Goal: Transaction & Acquisition: Purchase product/service

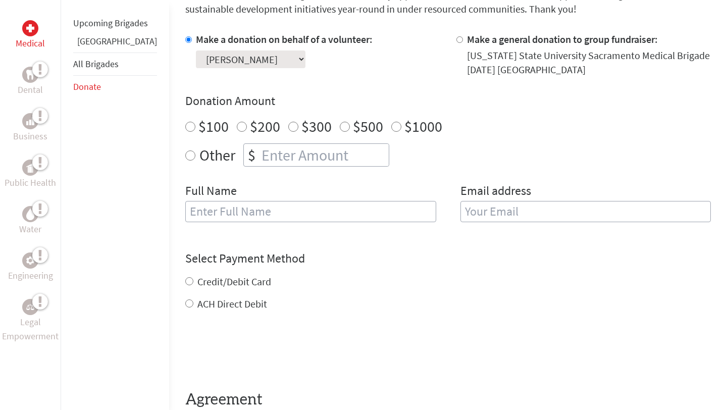
radio input "true"
click at [261, 160] on input "number" at bounding box center [324, 155] width 129 height 22
type input "1250"
click at [229, 210] on input "text" at bounding box center [310, 211] width 251 height 21
type input "[PERSON_NAME]"
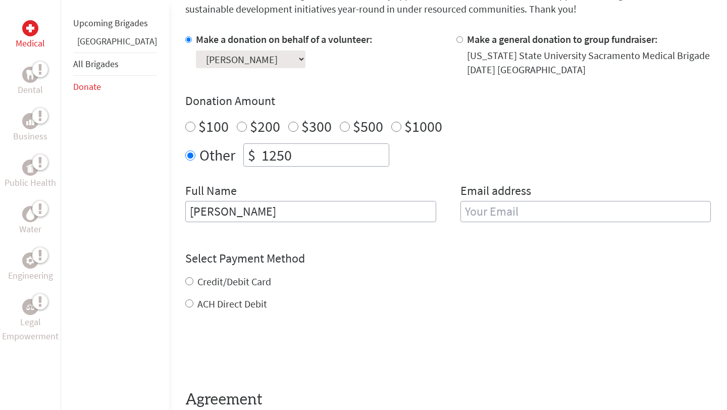
type input "[EMAIL_ADDRESS][DOMAIN_NAME]"
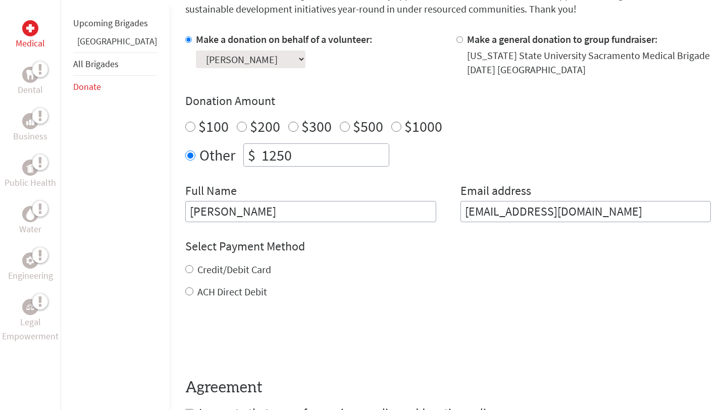
click at [381, 275] on div "Credit/Debit Card" at bounding box center [448, 270] width 526 height 14
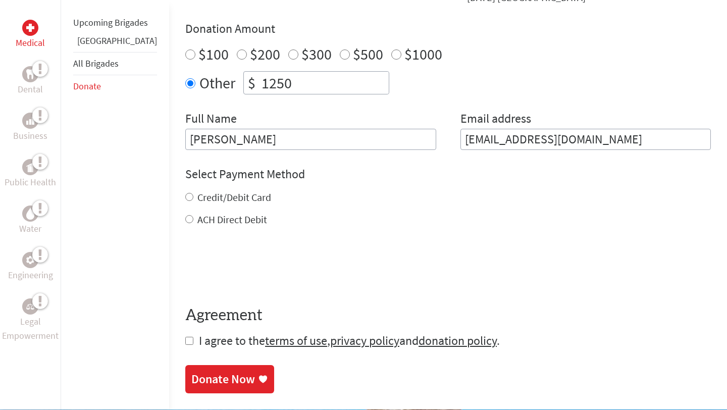
scroll to position [368, 0]
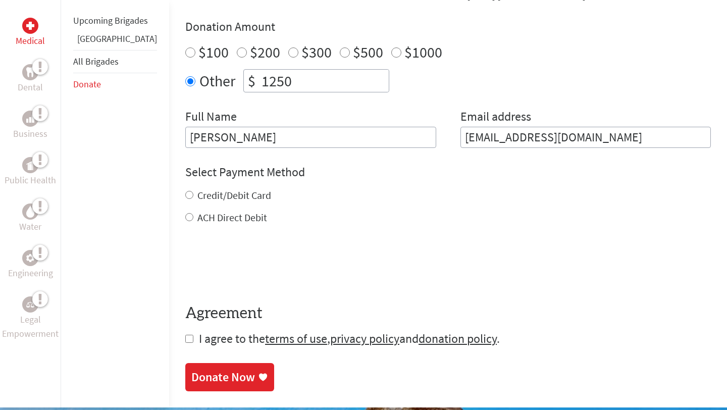
click at [202, 197] on label "Credit/Debit Card" at bounding box center [235, 195] width 74 height 13
click at [193, 197] on input "Credit/Debit Card" at bounding box center [189, 195] width 8 height 8
radio input "true"
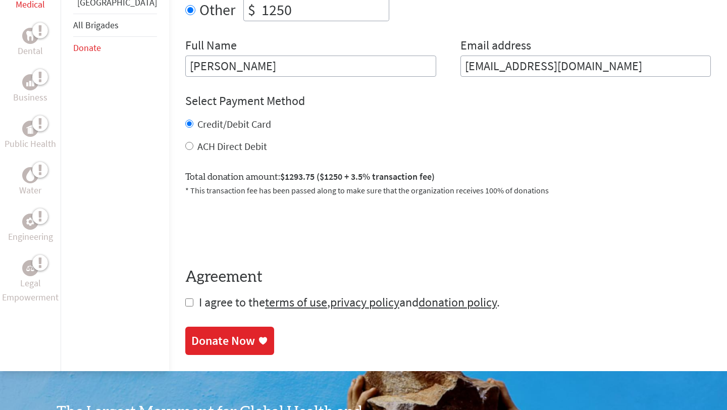
scroll to position [441, 0]
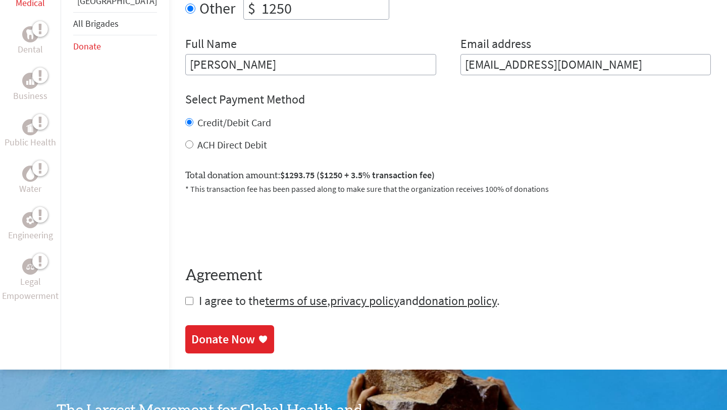
click at [199, 141] on label "ACH Direct Debit" at bounding box center [233, 144] width 70 height 13
click at [193, 141] on input "ACH Direct Debit" at bounding box center [189, 144] width 8 height 8
radio input "true"
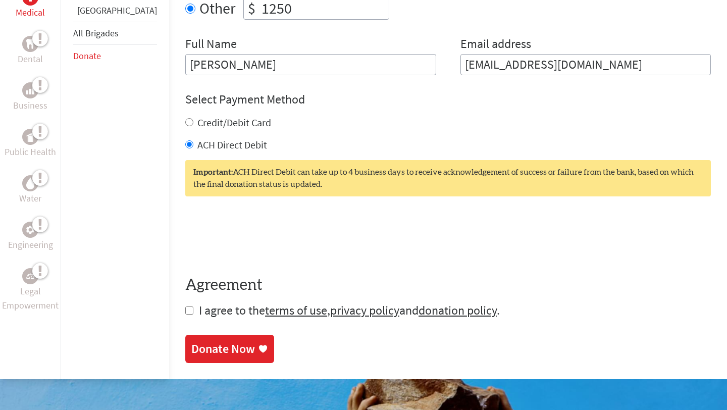
click at [202, 123] on label "Credit/Debit Card" at bounding box center [235, 122] width 74 height 13
click at [193, 123] on input "Credit/Debit Card" at bounding box center [189, 122] width 8 height 8
radio input "true"
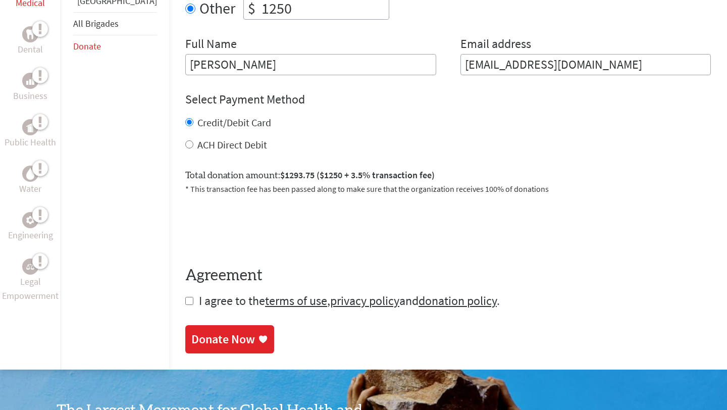
click at [218, 145] on label "ACH Direct Debit" at bounding box center [233, 144] width 70 height 13
click at [193, 145] on input "ACH Direct Debit" at bounding box center [189, 144] width 8 height 8
radio input "true"
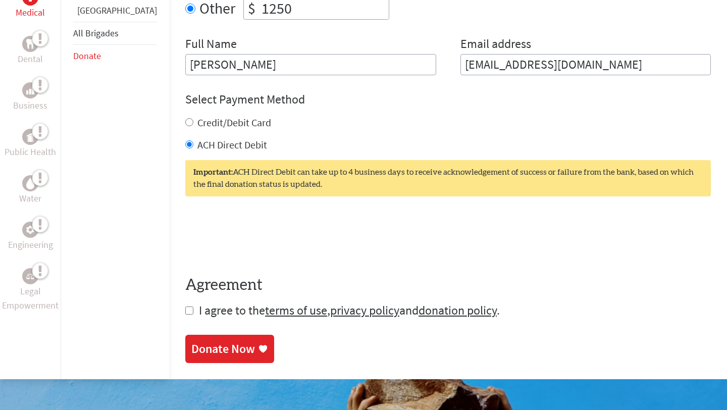
click at [216, 128] on label "Credit/Debit Card" at bounding box center [235, 122] width 74 height 13
click at [193, 126] on input "Credit/Debit Card" at bounding box center [189, 122] width 8 height 8
radio input "true"
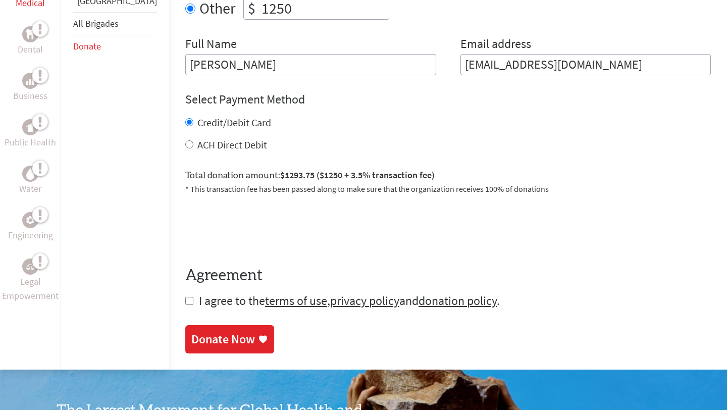
click at [200, 144] on label "ACH Direct Debit" at bounding box center [233, 144] width 70 height 13
click at [193, 144] on input "ACH Direct Debit" at bounding box center [189, 144] width 8 height 8
radio input "true"
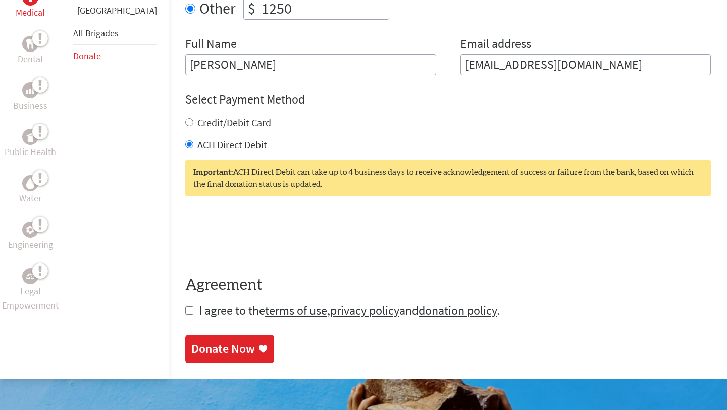
click at [207, 125] on label "Credit/Debit Card" at bounding box center [235, 122] width 74 height 13
click at [193, 125] on input "Credit/Debit Card" at bounding box center [189, 122] width 8 height 8
radio input "true"
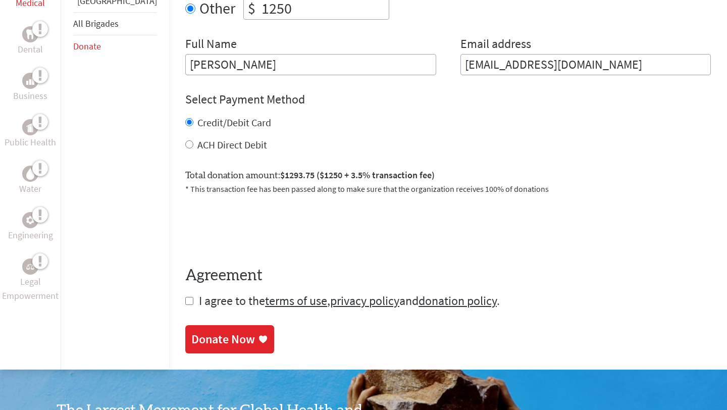
click at [185, 137] on div "Credit/Debit Card ACH Direct Debit" at bounding box center [448, 134] width 526 height 36
click at [198, 149] on label "ACH Direct Debit" at bounding box center [233, 144] width 70 height 13
click at [185, 149] on input "ACH Direct Debit" at bounding box center [189, 144] width 8 height 8
radio input "true"
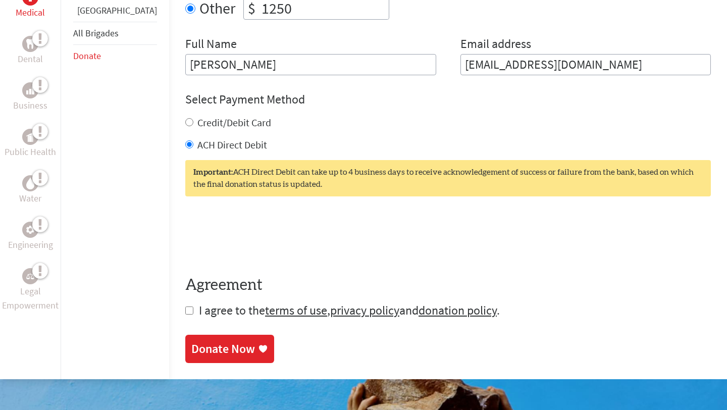
click at [185, 311] on input "checkbox" at bounding box center [189, 311] width 8 height 8
checkbox input "true"
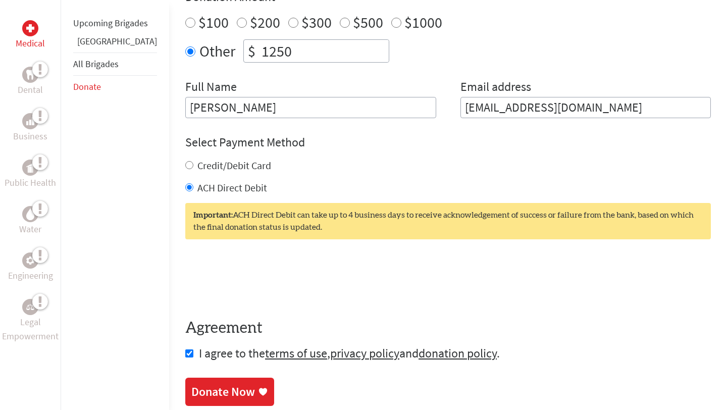
scroll to position [420, 0]
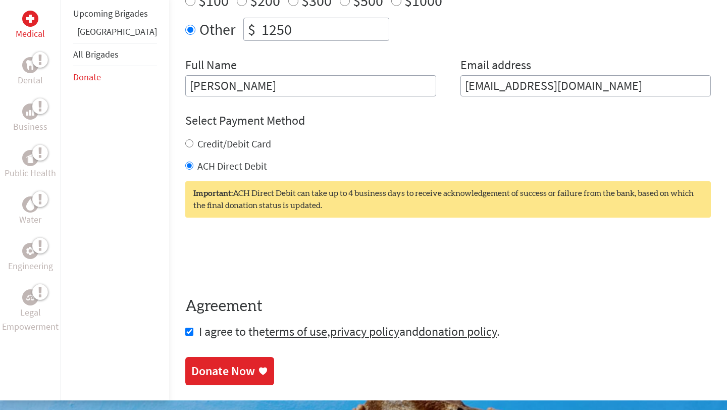
click at [208, 365] on div "Donate Now" at bounding box center [223, 371] width 64 height 16
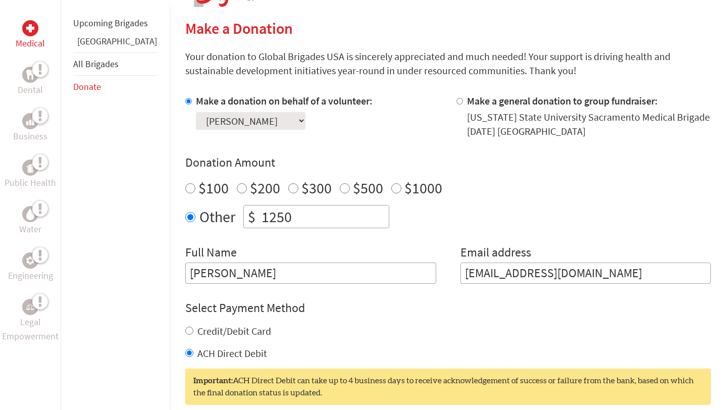
scroll to position [344, 0]
